Goal: Navigation & Orientation: Find specific page/section

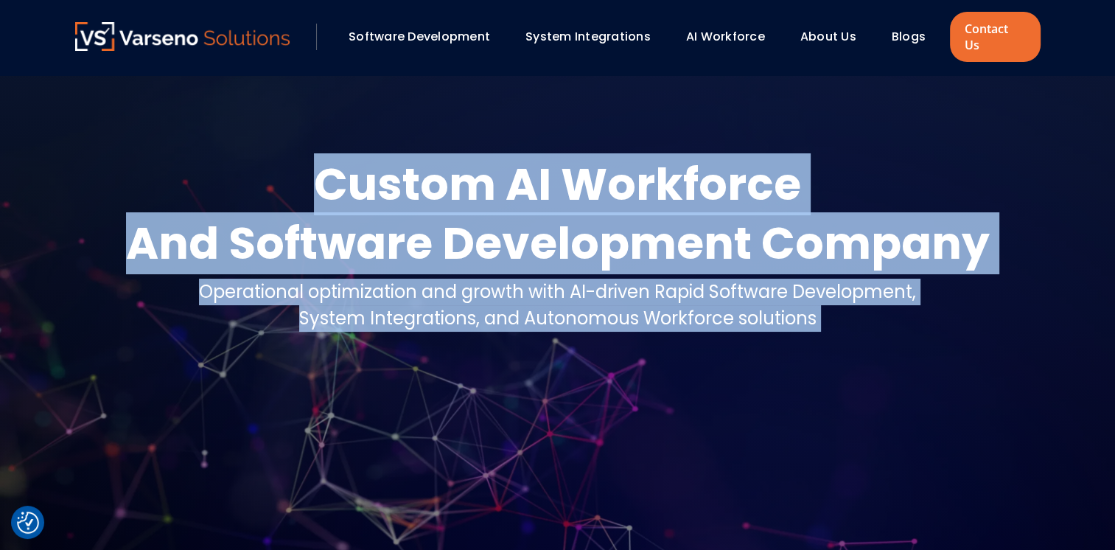
scroll to position [113, 0]
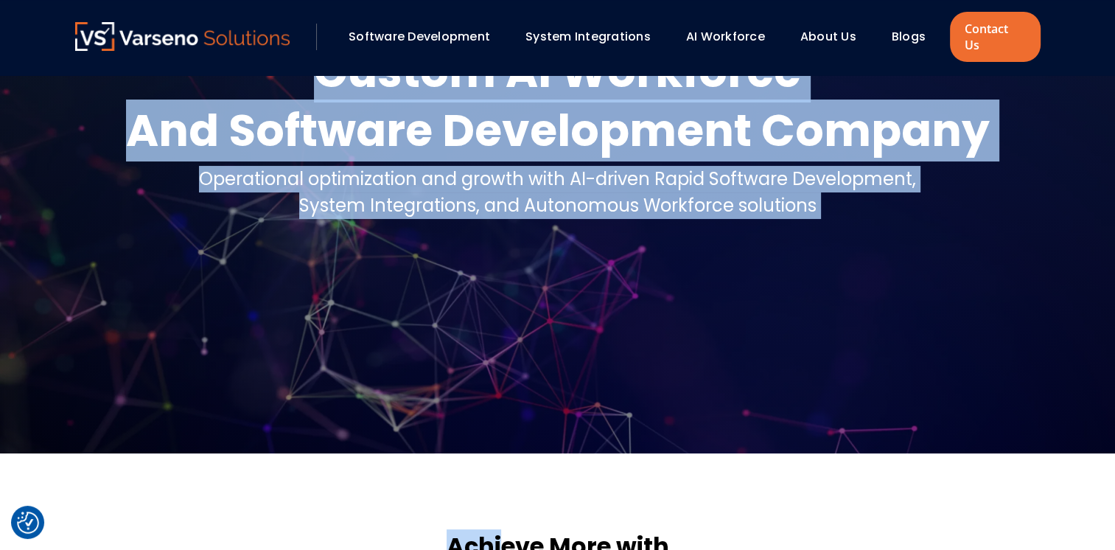
click at [502, 437] on html "We value your privacy We use cookies to enhance your browsing experience, serve…" at bounding box center [557, 162] width 1115 height 550
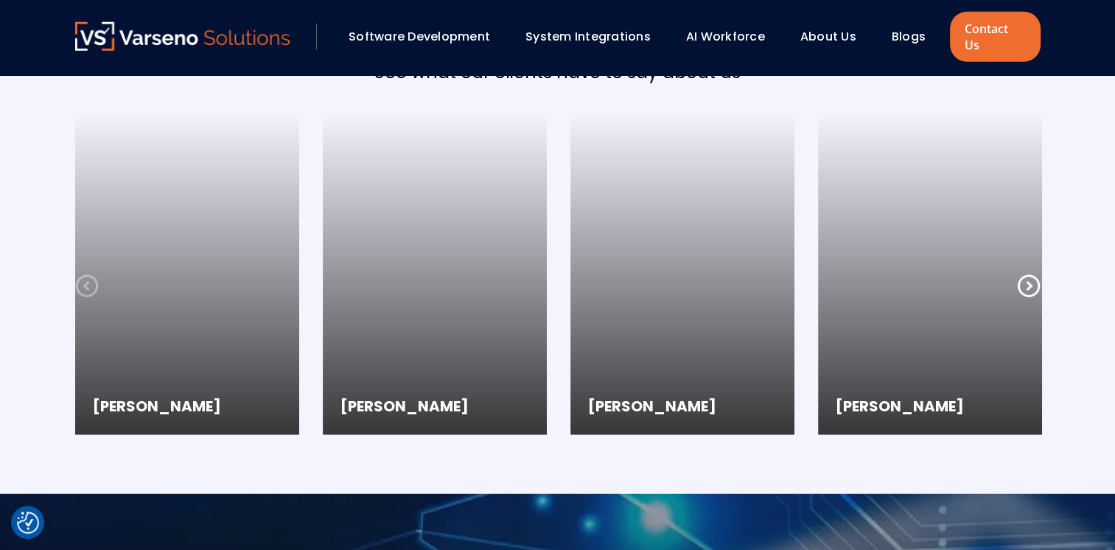
scroll to position [3952, 0]
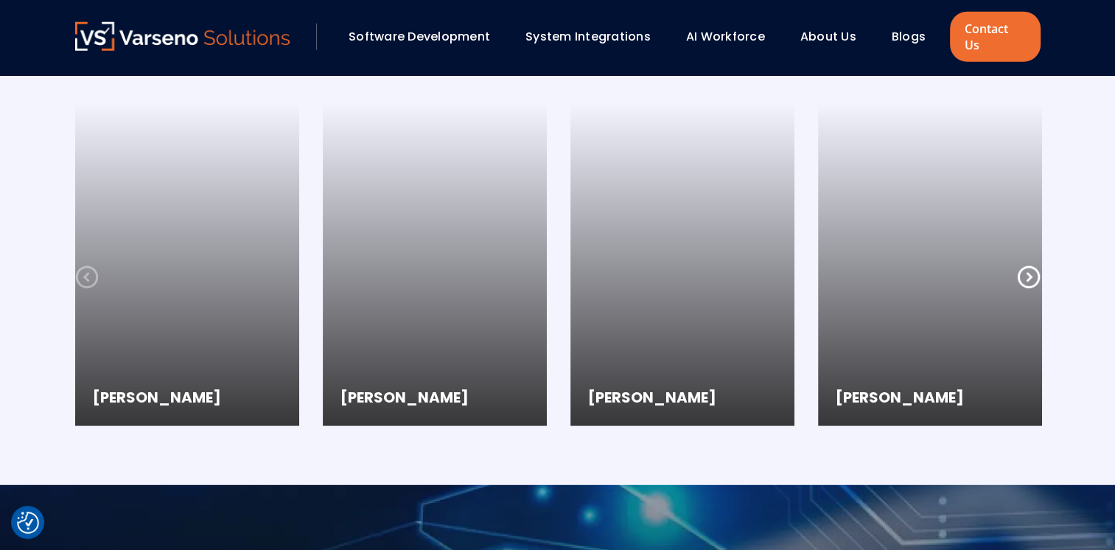
click at [1031, 265] on icon at bounding box center [1029, 277] width 24 height 24
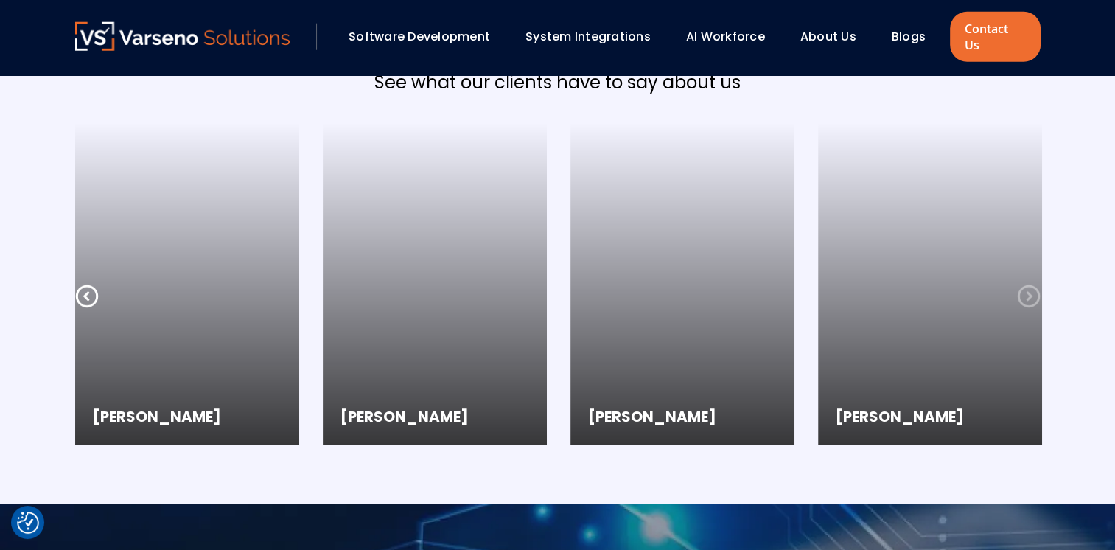
scroll to position [3931, 0]
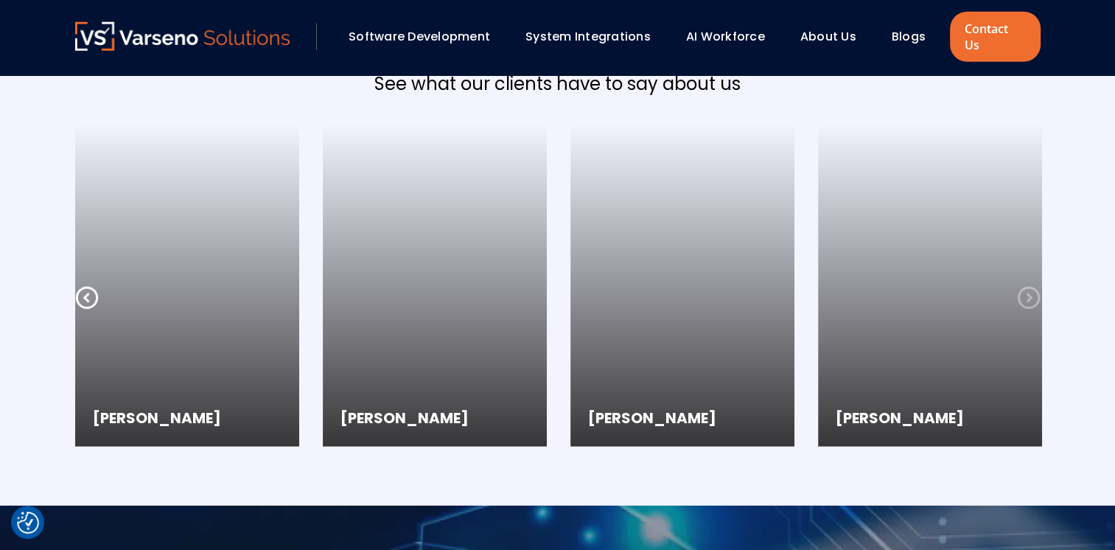
click at [1029, 286] on icon at bounding box center [1029, 298] width 24 height 24
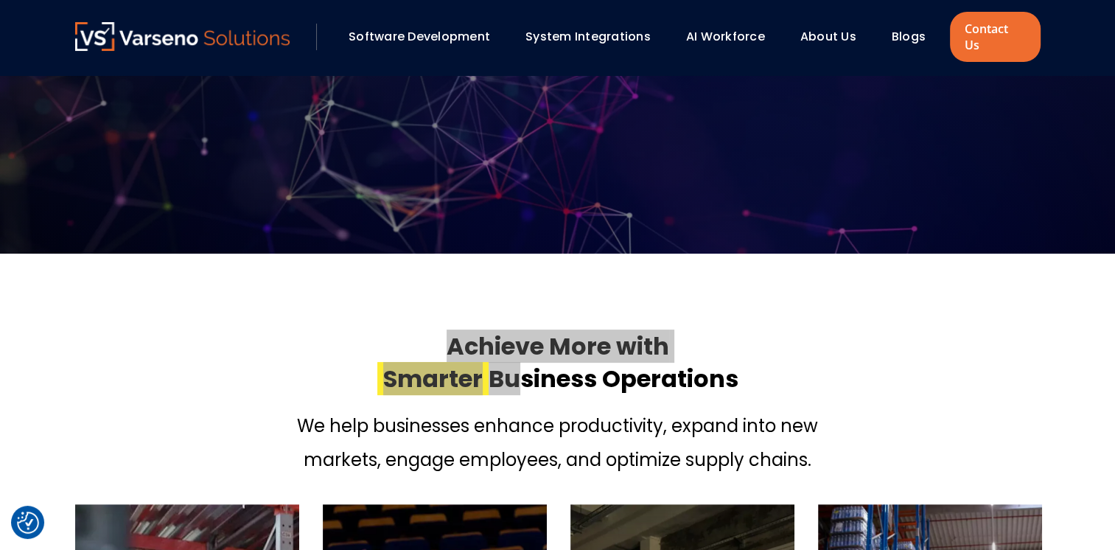
scroll to position [0, 0]
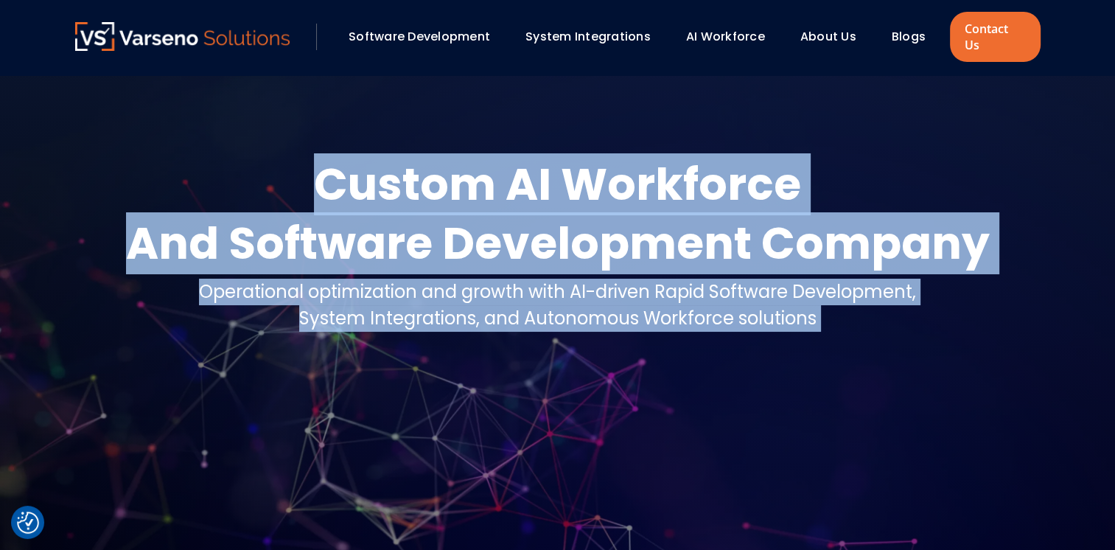
click at [743, 28] on link "AI Workforce" at bounding box center [725, 36] width 79 height 17
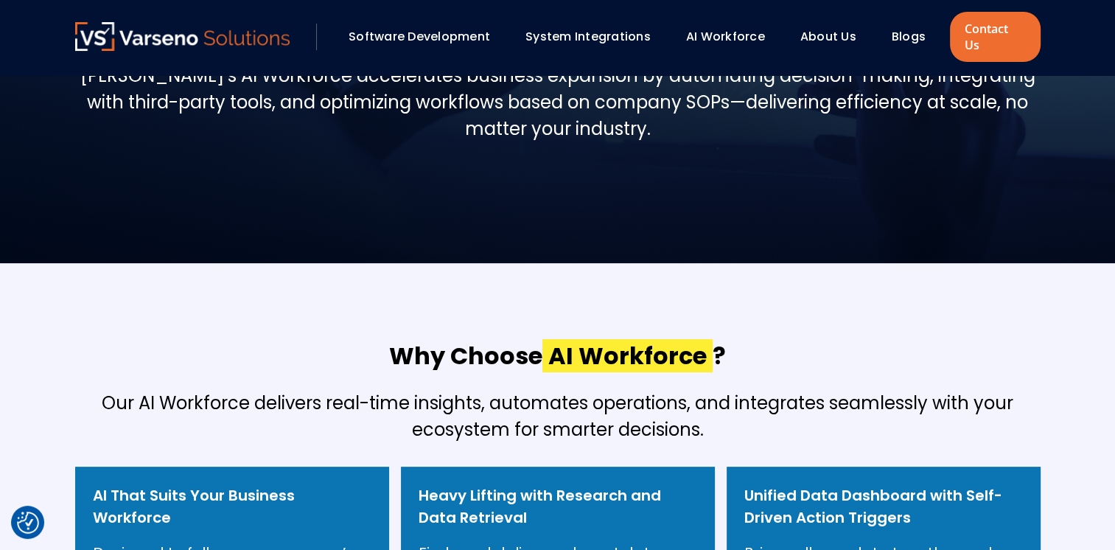
scroll to position [200, 0]
